Goal: Navigation & Orientation: Find specific page/section

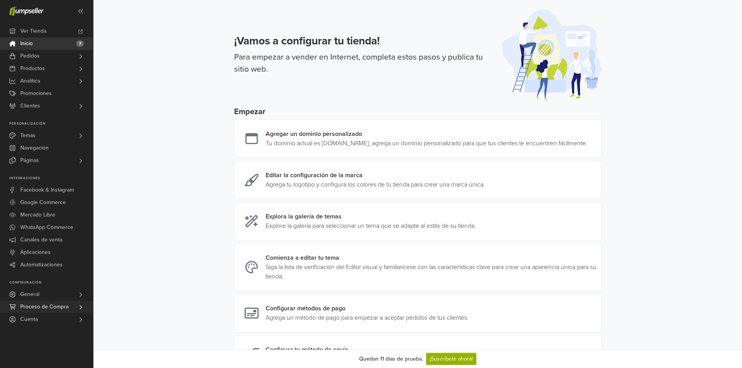
click at [55, 307] on span "Proceso de Compra" at bounding box center [44, 307] width 48 height 12
click at [44, 71] on span "Productos" at bounding box center [32, 68] width 25 height 12
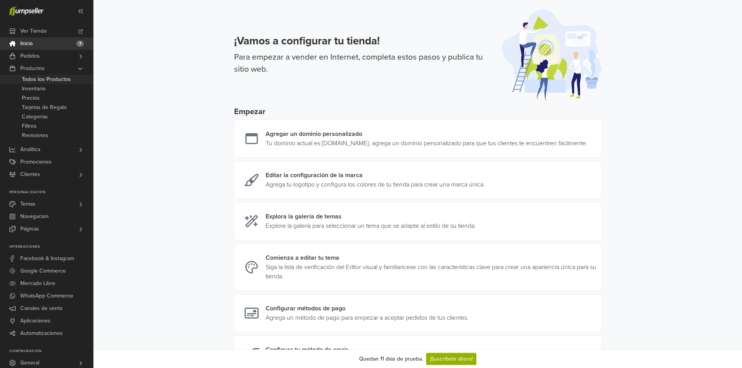
click at [37, 79] on span "Todos los Productos" at bounding box center [46, 79] width 49 height 9
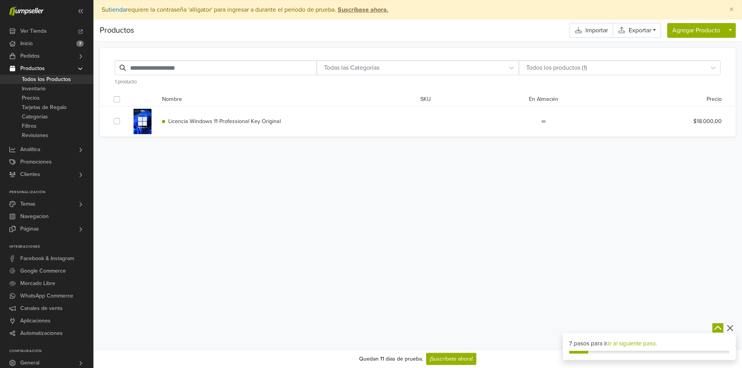
click at [215, 121] on span "Licencia Windows 11 Professional Key Original" at bounding box center [224, 121] width 113 height 7
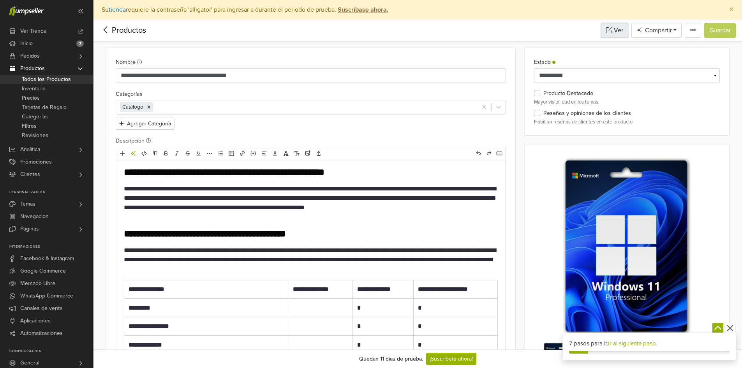
click at [614, 30] on link "Ver" at bounding box center [614, 30] width 27 height 15
click at [66, 153] on link "Analítica" at bounding box center [46, 149] width 93 height 12
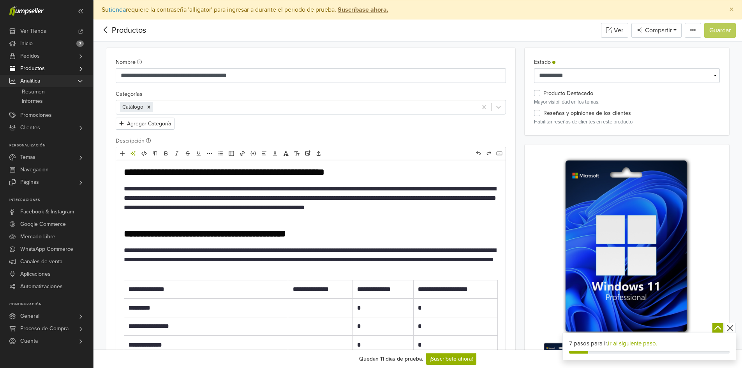
click at [50, 78] on link "Analítica" at bounding box center [46, 81] width 93 height 12
click at [45, 96] on link "Resumen" at bounding box center [46, 91] width 93 height 9
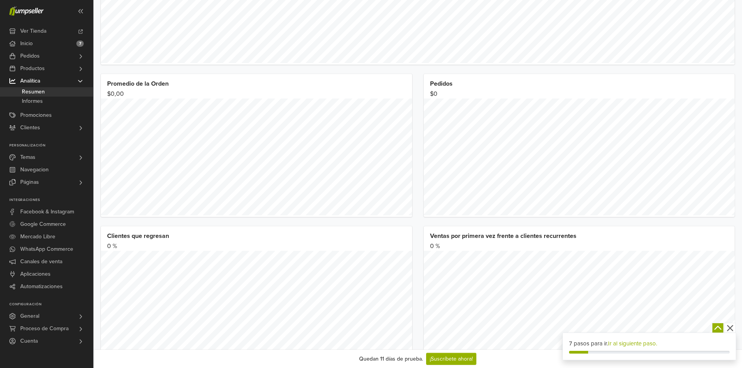
scroll to position [156, 0]
